Goal: Task Accomplishment & Management: Manage account settings

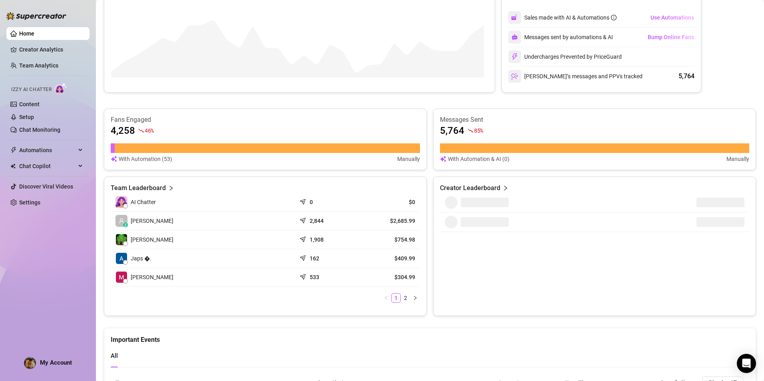
scroll to position [200, 0]
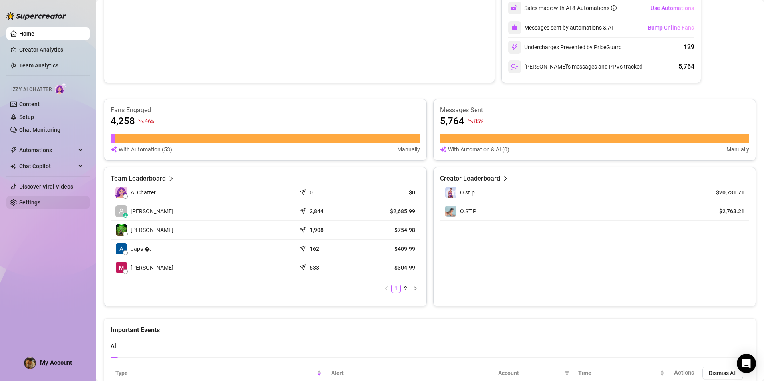
click at [40, 203] on link "Settings" at bounding box center [29, 202] width 21 height 6
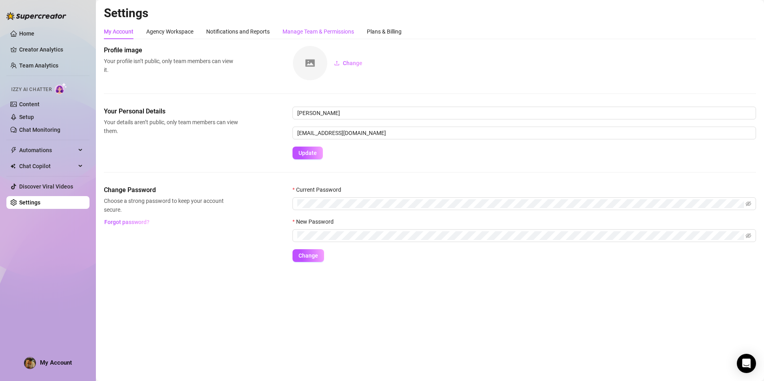
click at [337, 29] on div "Manage Team & Permissions" at bounding box center [319, 31] width 72 height 9
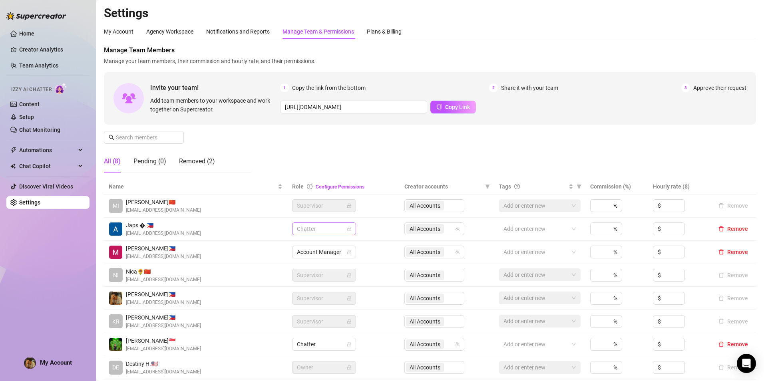
click at [335, 228] on span "Chatter" at bounding box center [324, 229] width 54 height 12
click at [446, 228] on div "All Accounts" at bounding box center [430, 228] width 48 height 11
click at [411, 245] on input "Select all" at bounding box center [413, 246] width 6 height 6
checkbox input "false"
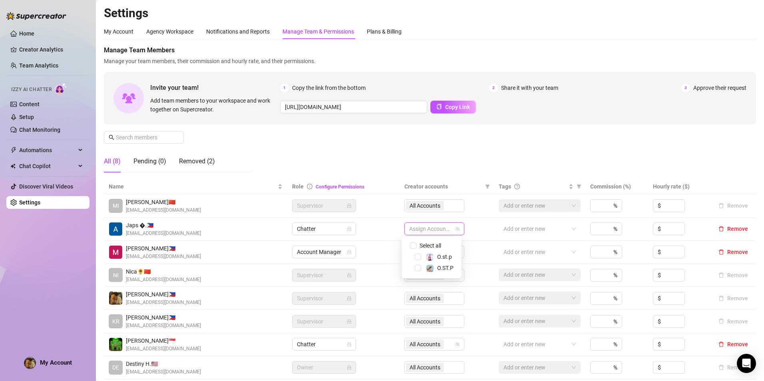
click at [577, 152] on div "Manage Team Members Manage your team members, their commission and hourly rate,…" at bounding box center [430, 112] width 652 height 133
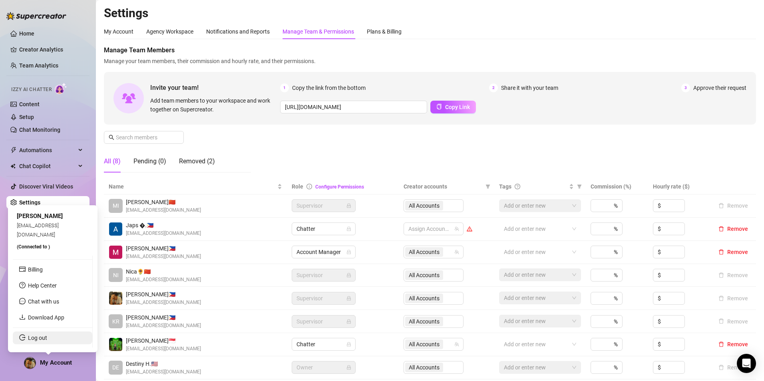
click at [47, 338] on link "Log out" at bounding box center [37, 338] width 19 height 6
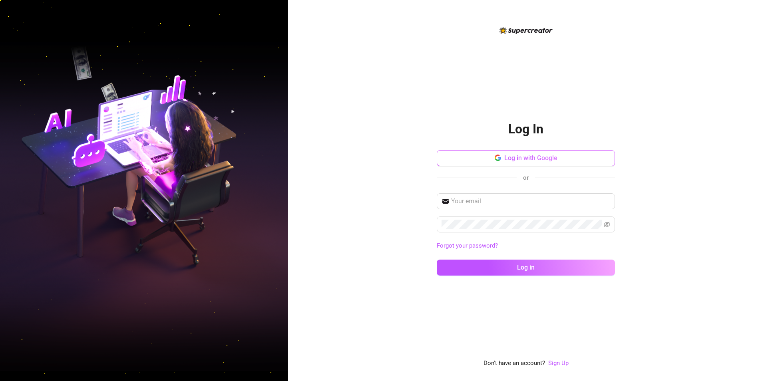
click at [522, 155] on span "Log in with Google" at bounding box center [530, 158] width 53 height 8
